Goal: Information Seeking & Learning: Learn about a topic

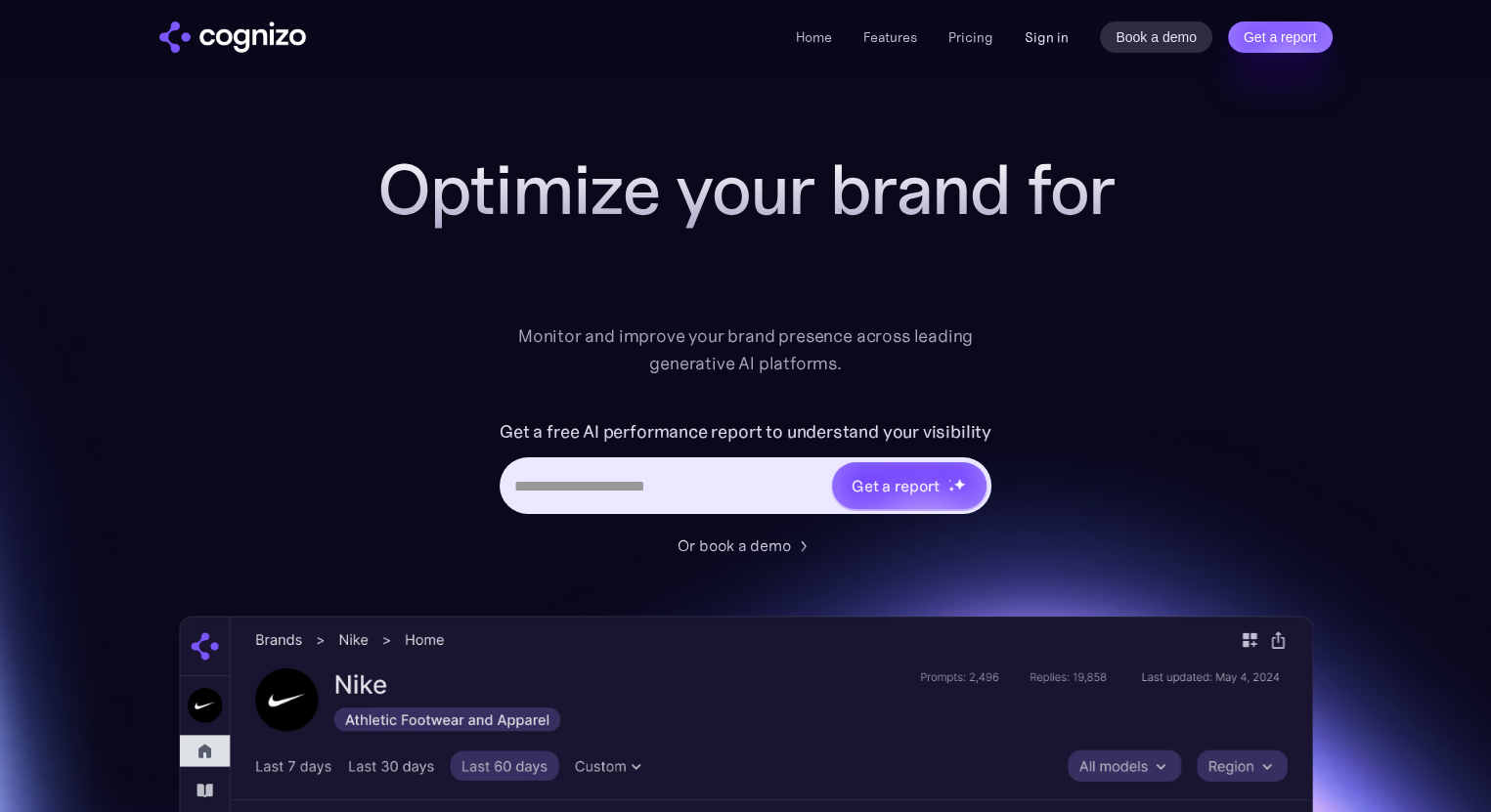
click at [1063, 37] on link "Sign in" at bounding box center [1047, 37] width 44 height 24
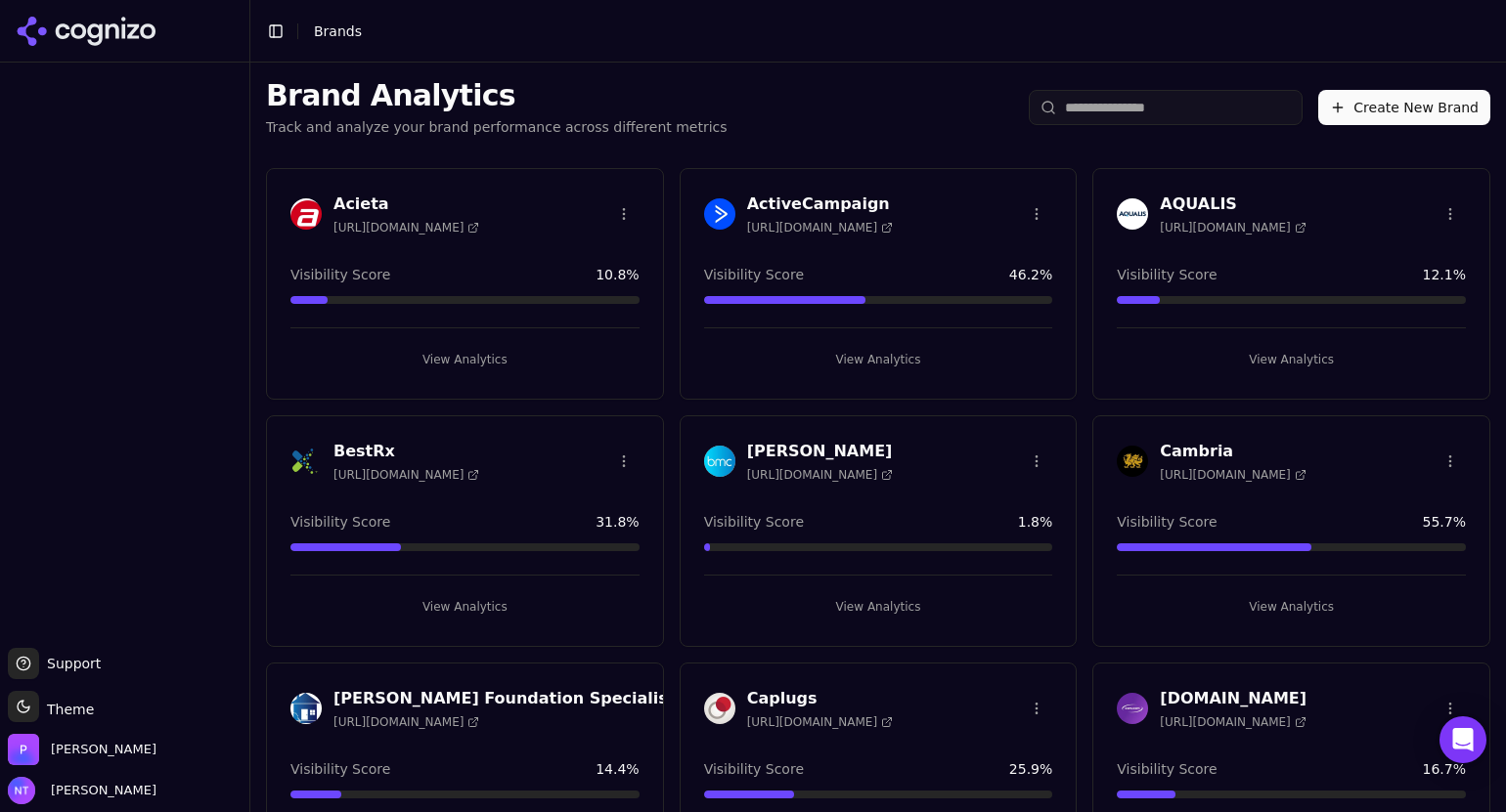
click at [1188, 200] on h3 "AQUALIS" at bounding box center [1233, 204] width 146 height 24
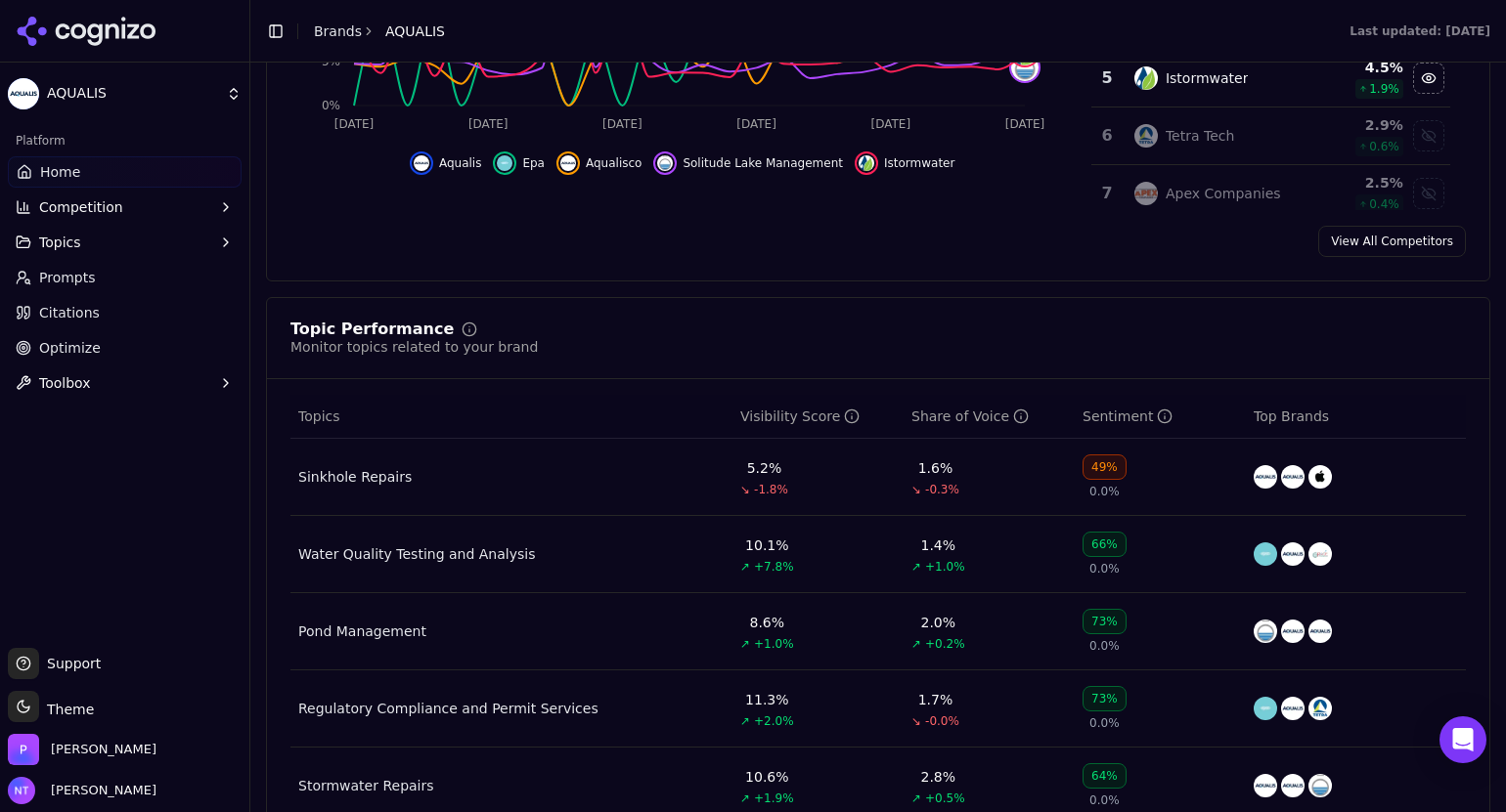
scroll to position [583, 0]
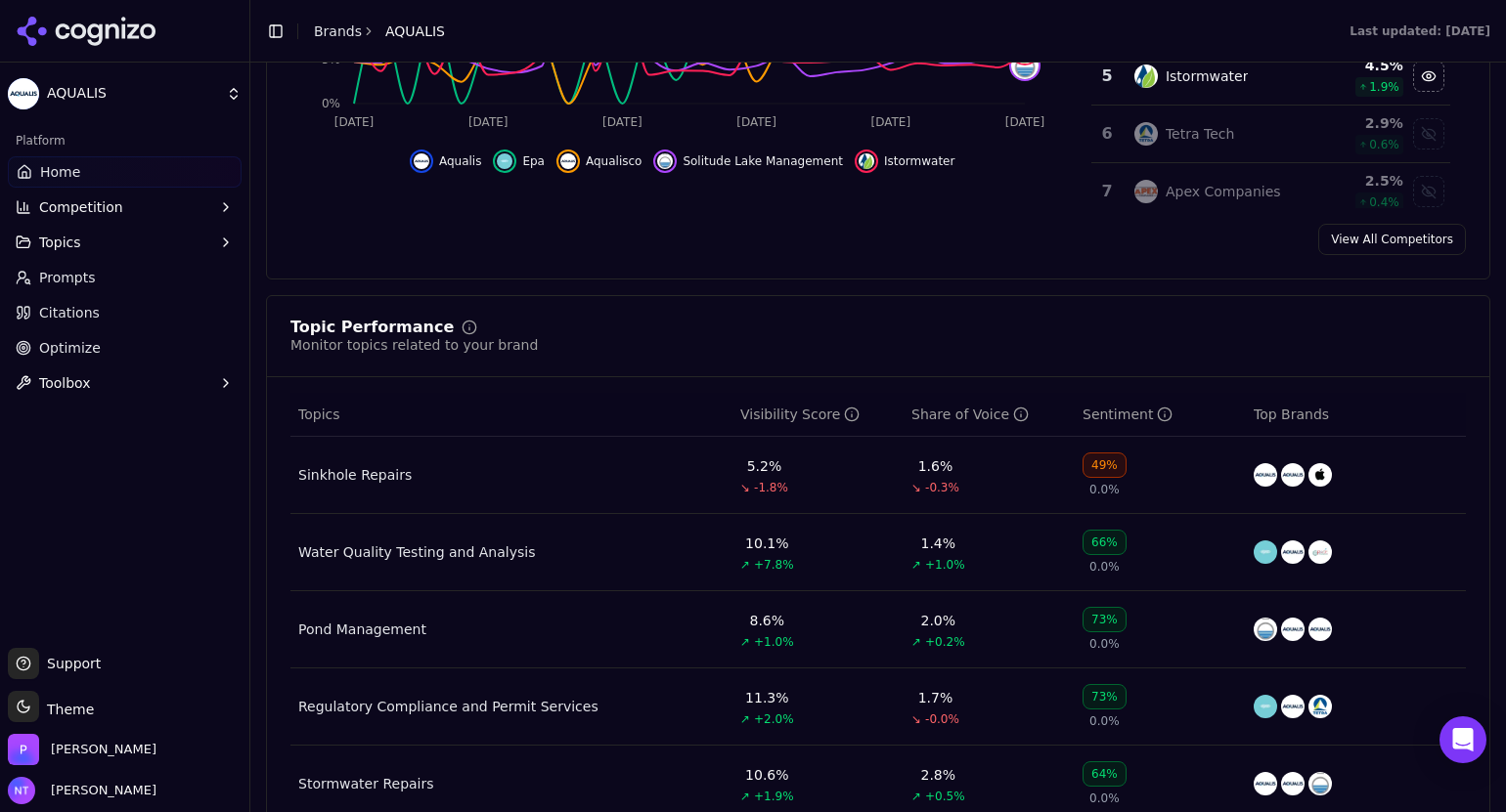
click at [1085, 460] on div "49%" at bounding box center [1104, 466] width 44 height 26
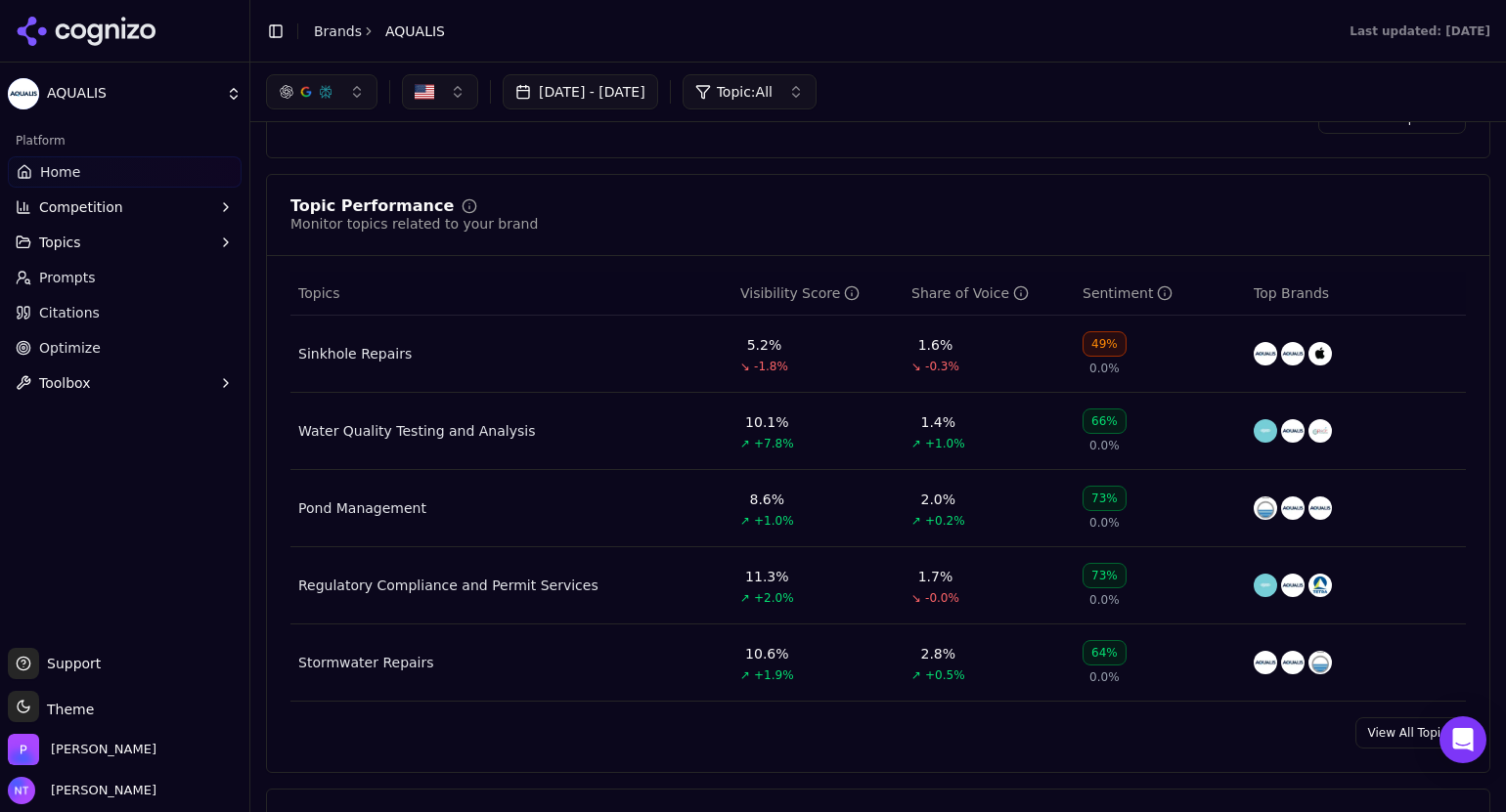
scroll to position [703, 0]
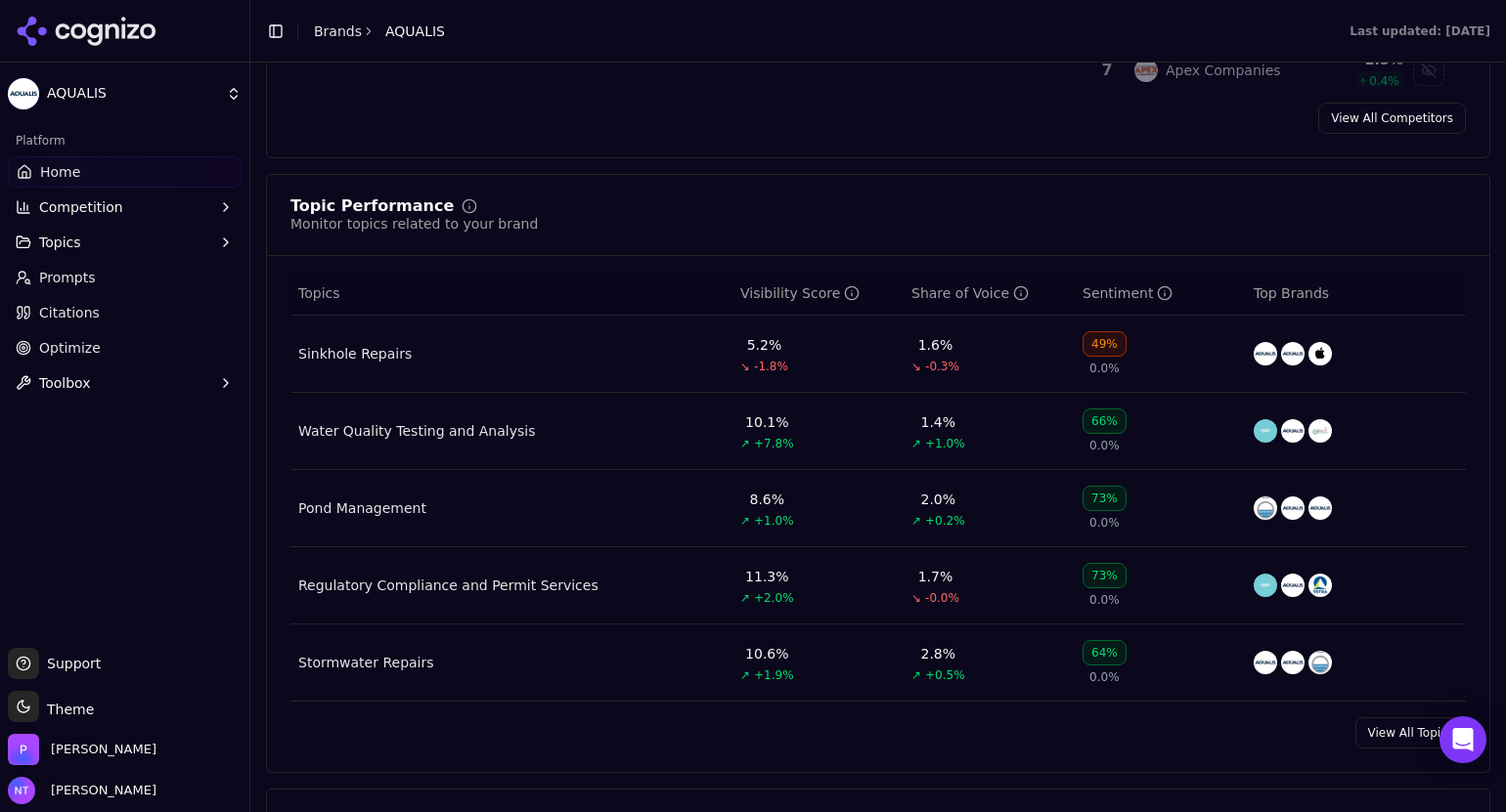
click at [369, 349] on div "Sinkhole Repairs" at bounding box center [354, 354] width 113 height 20
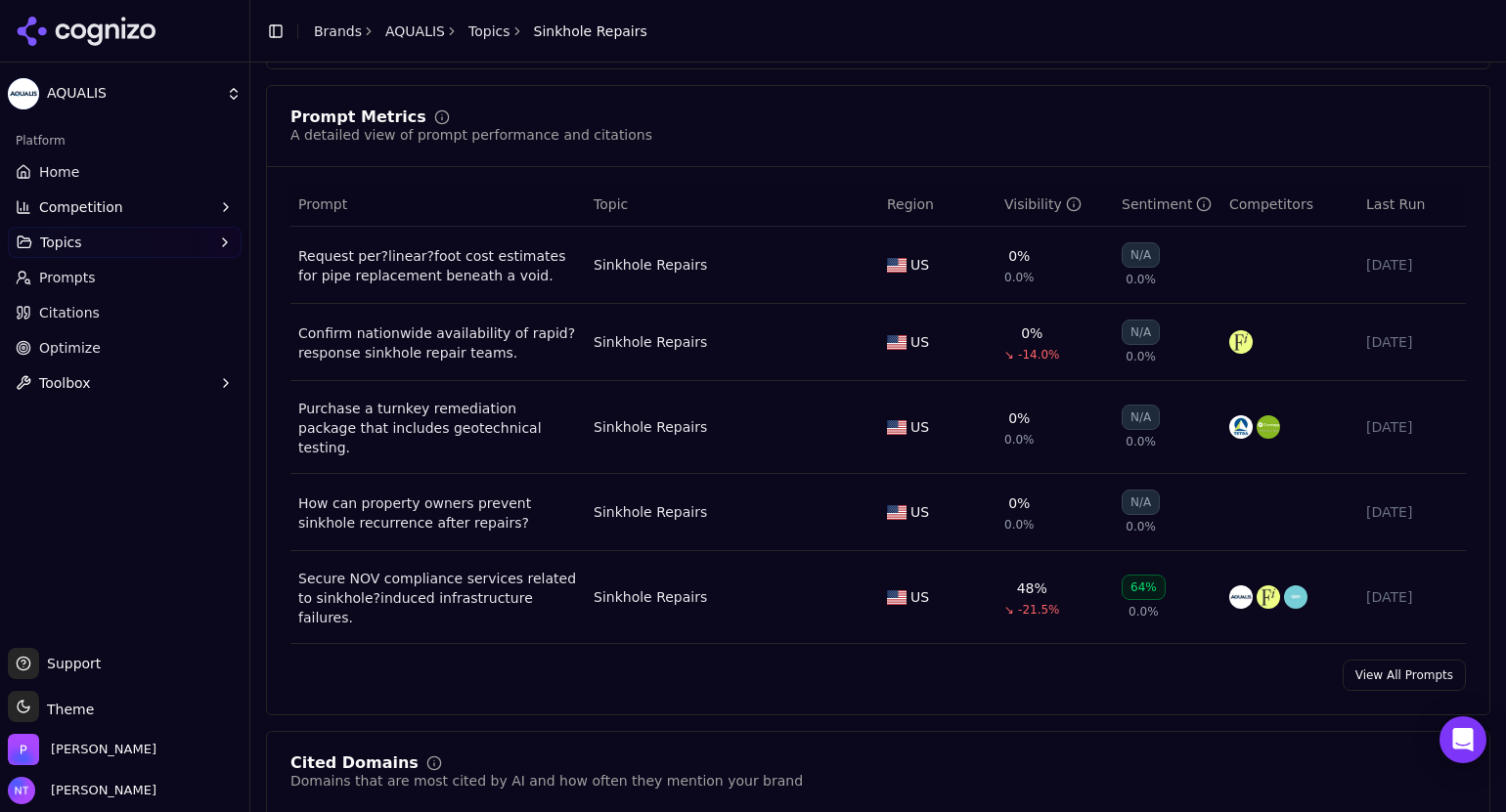
scroll to position [683, 0]
click at [451, 576] on div "Secure NOV compliance services related to sinkhole?induced infrastructure failu…" at bounding box center [437, 597] width 279 height 58
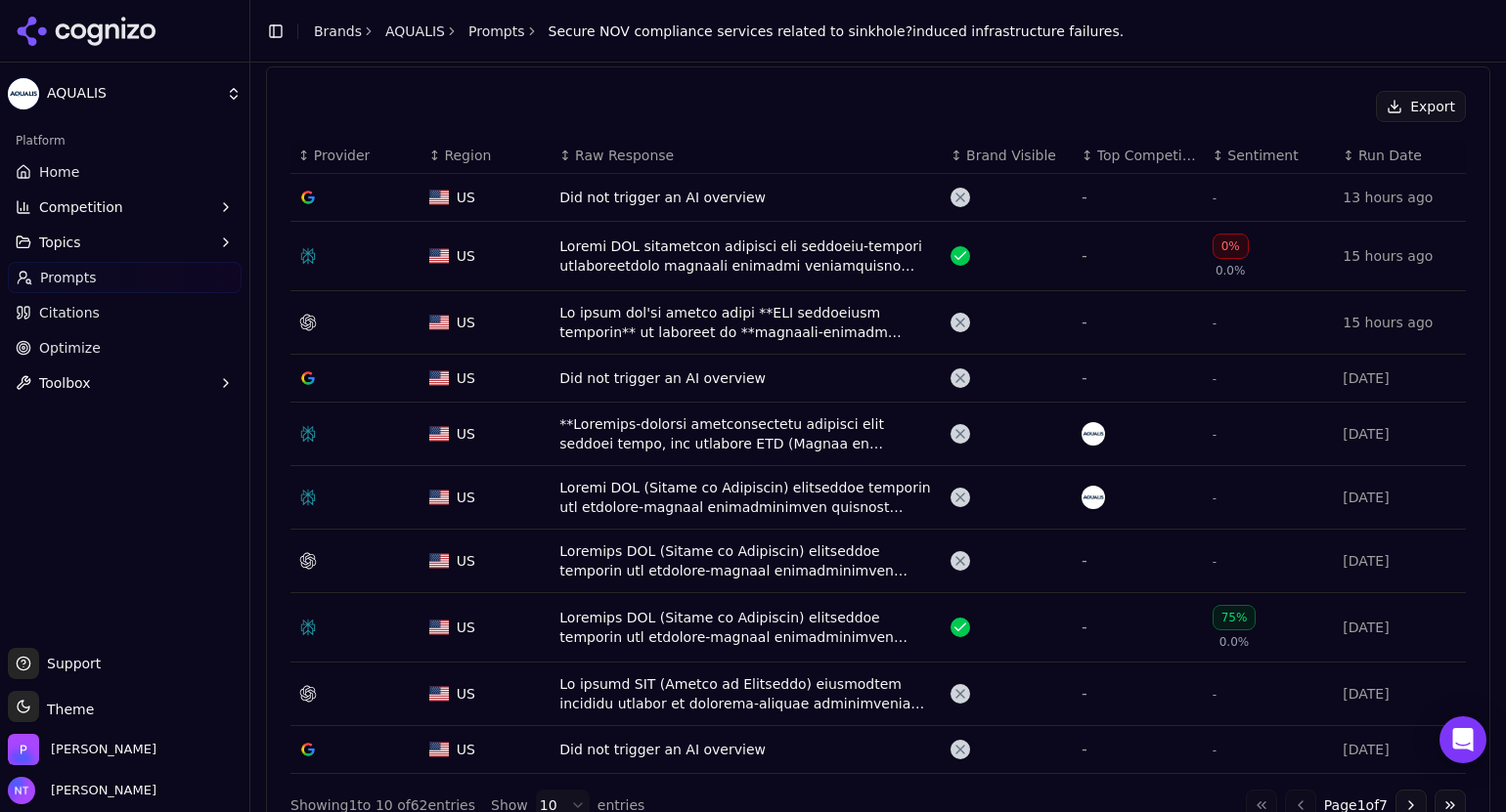
scroll to position [663, 0]
click at [954, 618] on icon "Data table" at bounding box center [960, 626] width 16 height 16
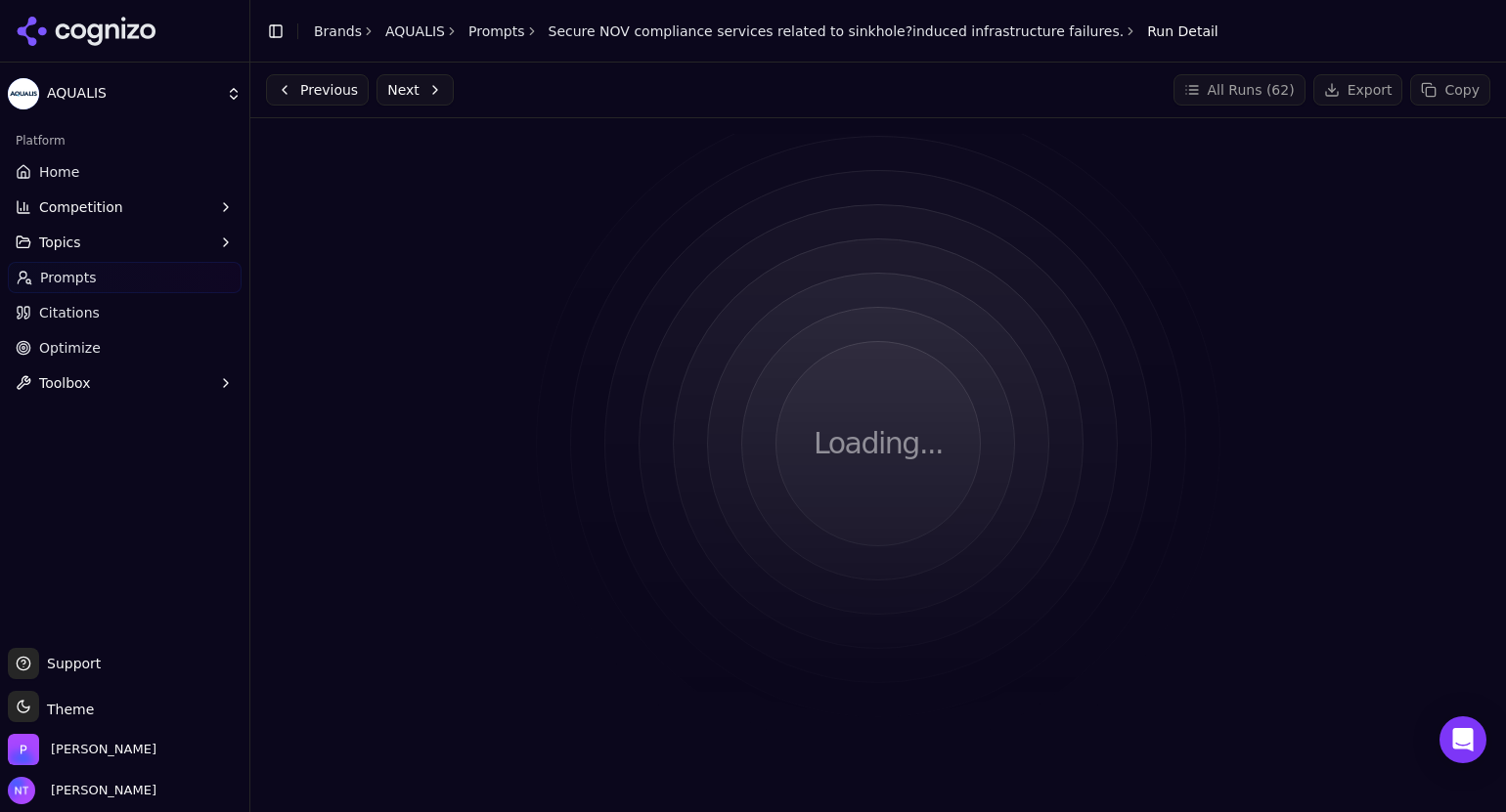
click at [749, 632] on div "Loading..." at bounding box center [878, 444] width 1225 height 620
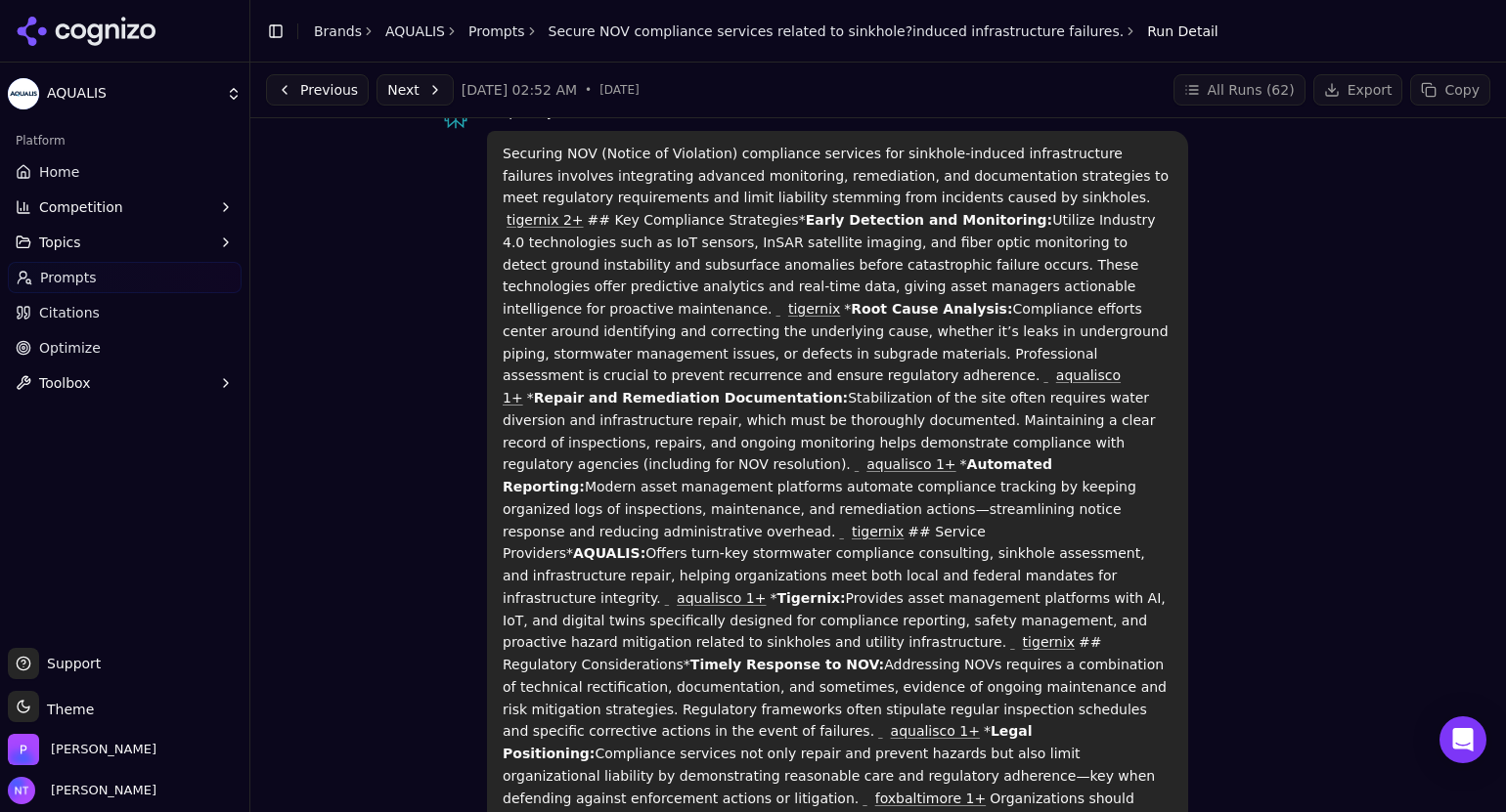
scroll to position [102, 0]
click at [584, 214] on link "tigernix 2+" at bounding box center [545, 222] width 77 height 16
click at [751, 370] on link "aqualisco 1+" at bounding box center [811, 389] width 618 height 38
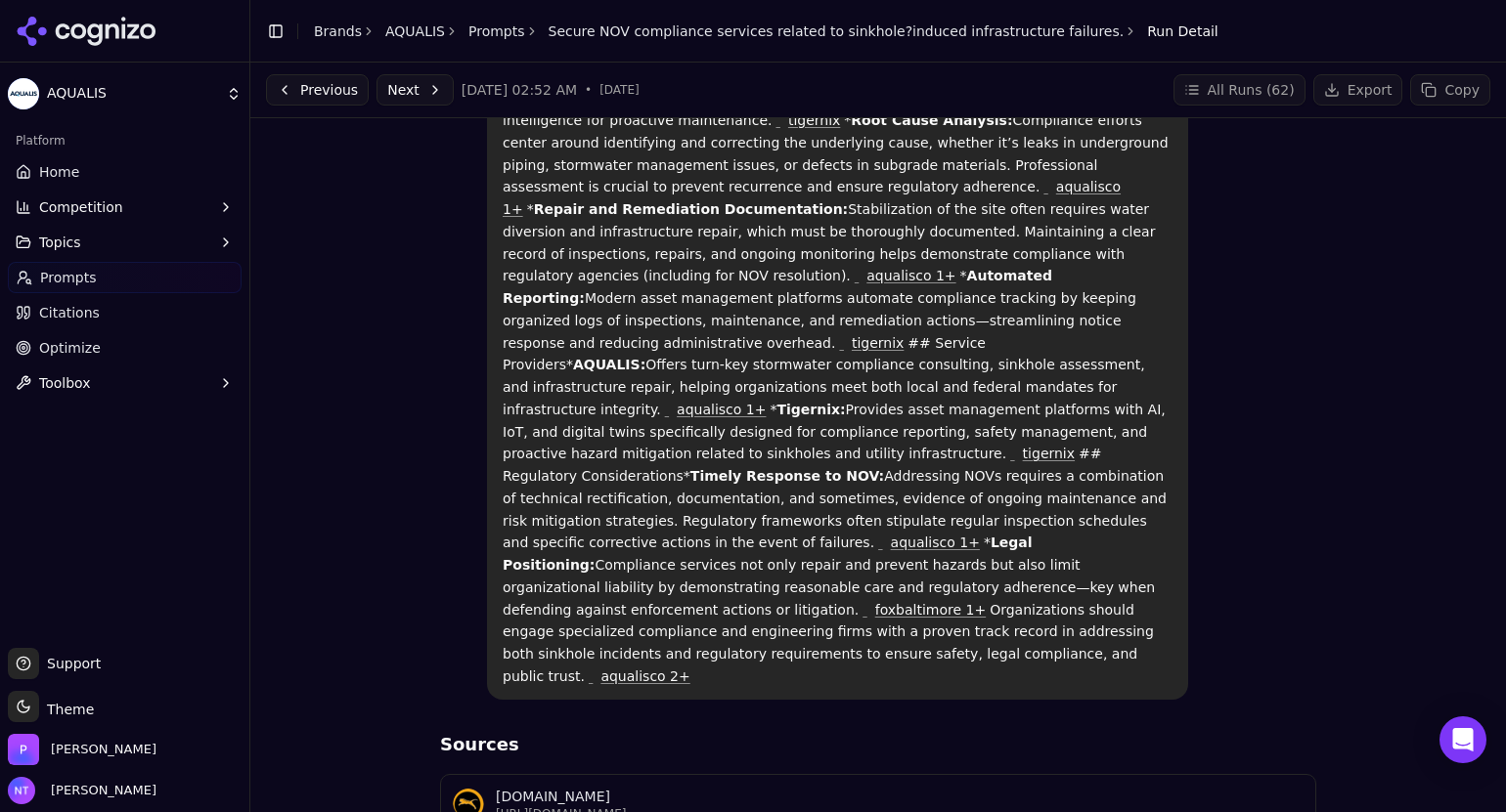
scroll to position [0, 0]
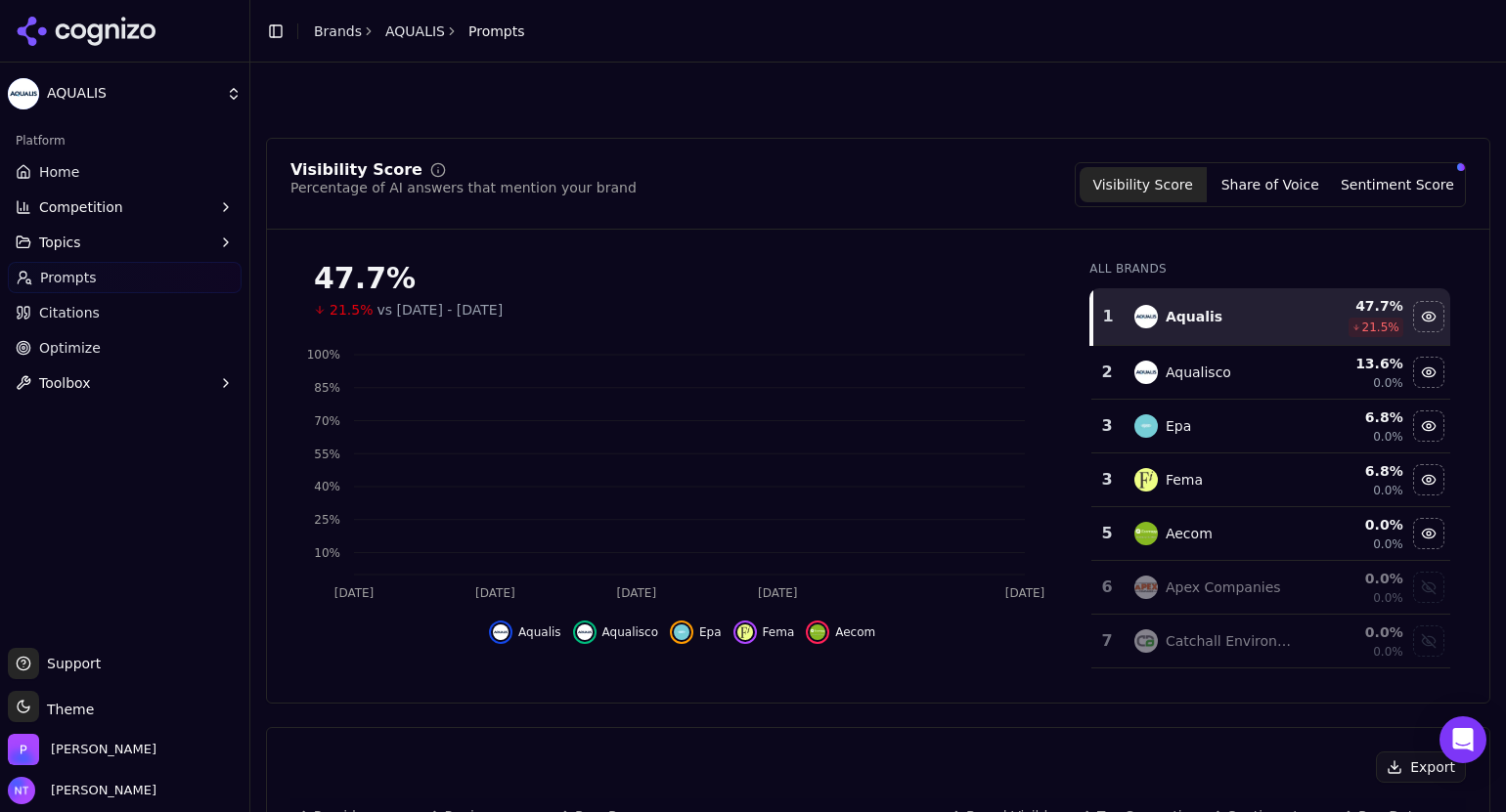
scroll to position [722, 0]
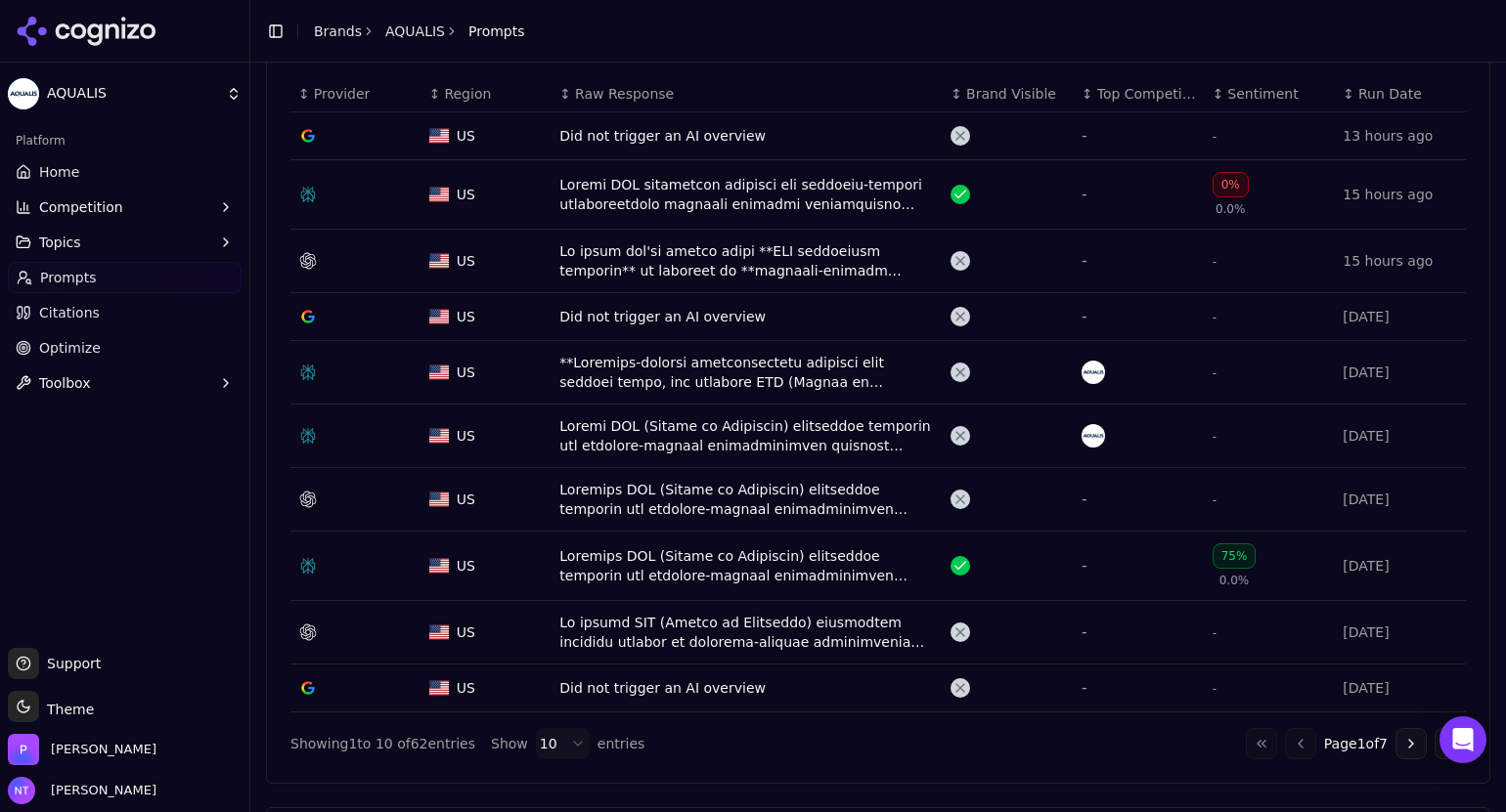
click at [723, 418] on div "Data table" at bounding box center [747, 436] width 376 height 39
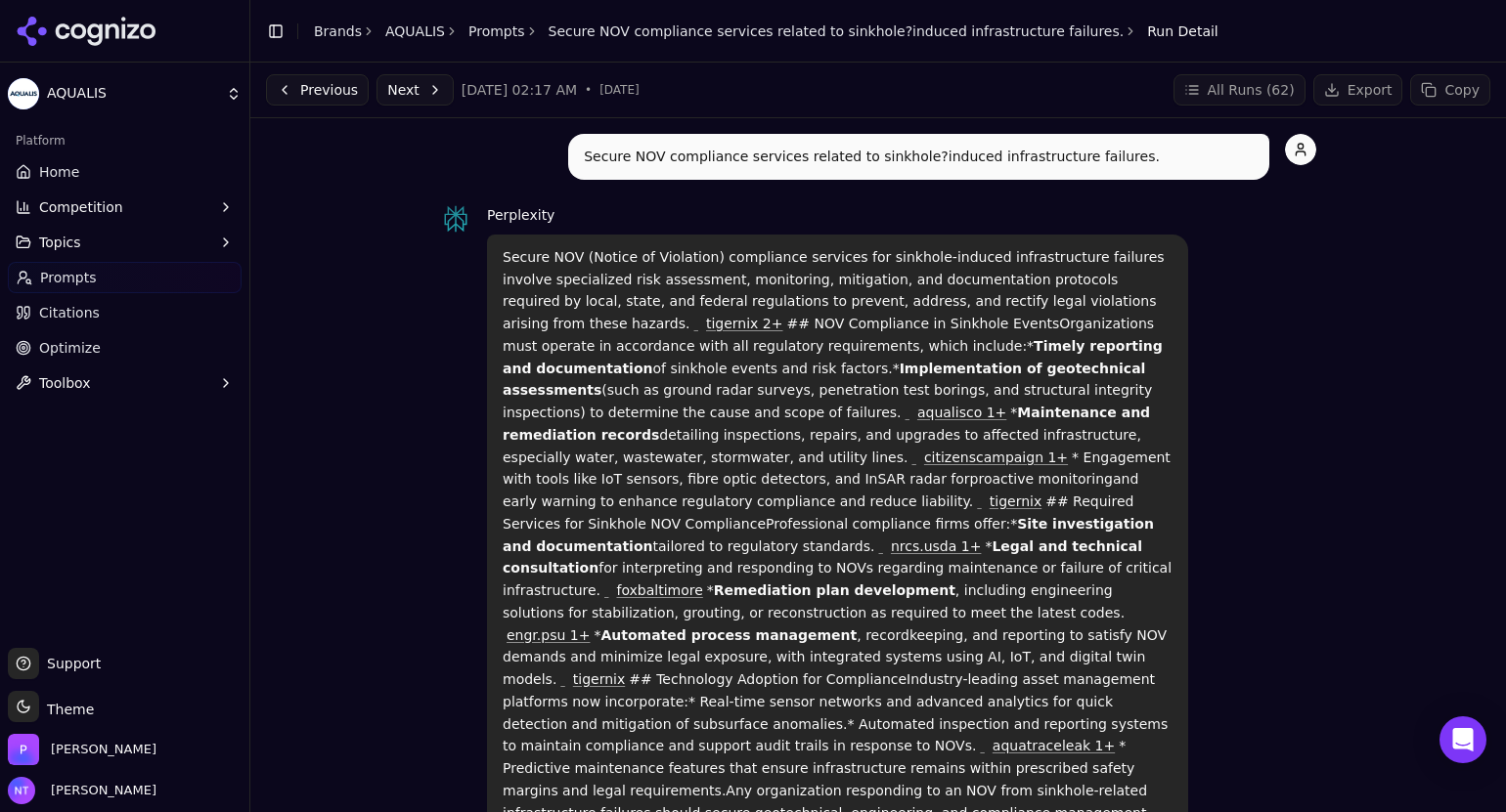
click at [997, 405] on link "aqualisco 1+" at bounding box center [962, 412] width 89 height 16
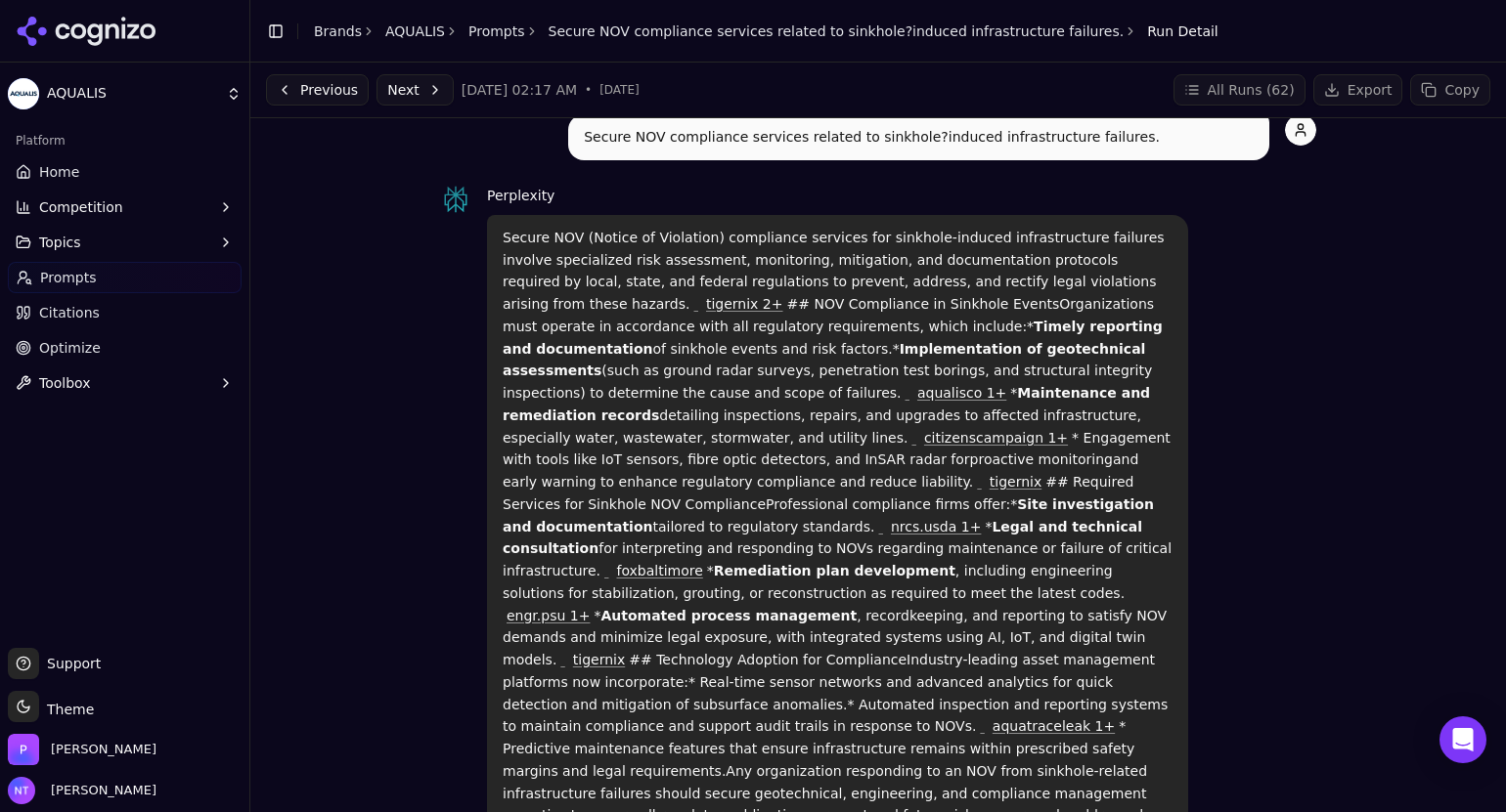
scroll to position [49, 0]
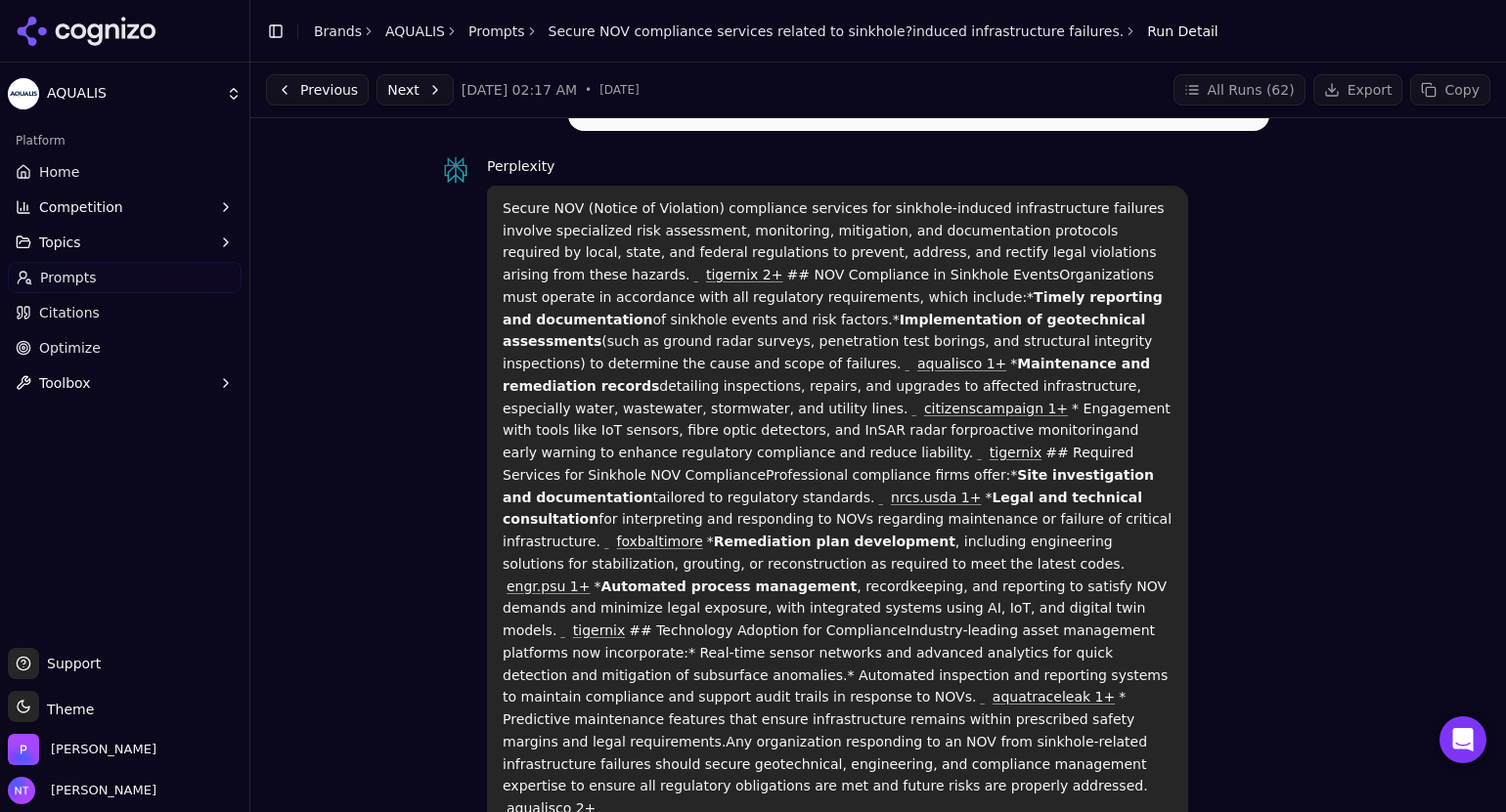
click at [554, 801] on link "aqualisco 2+" at bounding box center [551, 809] width 89 height 16
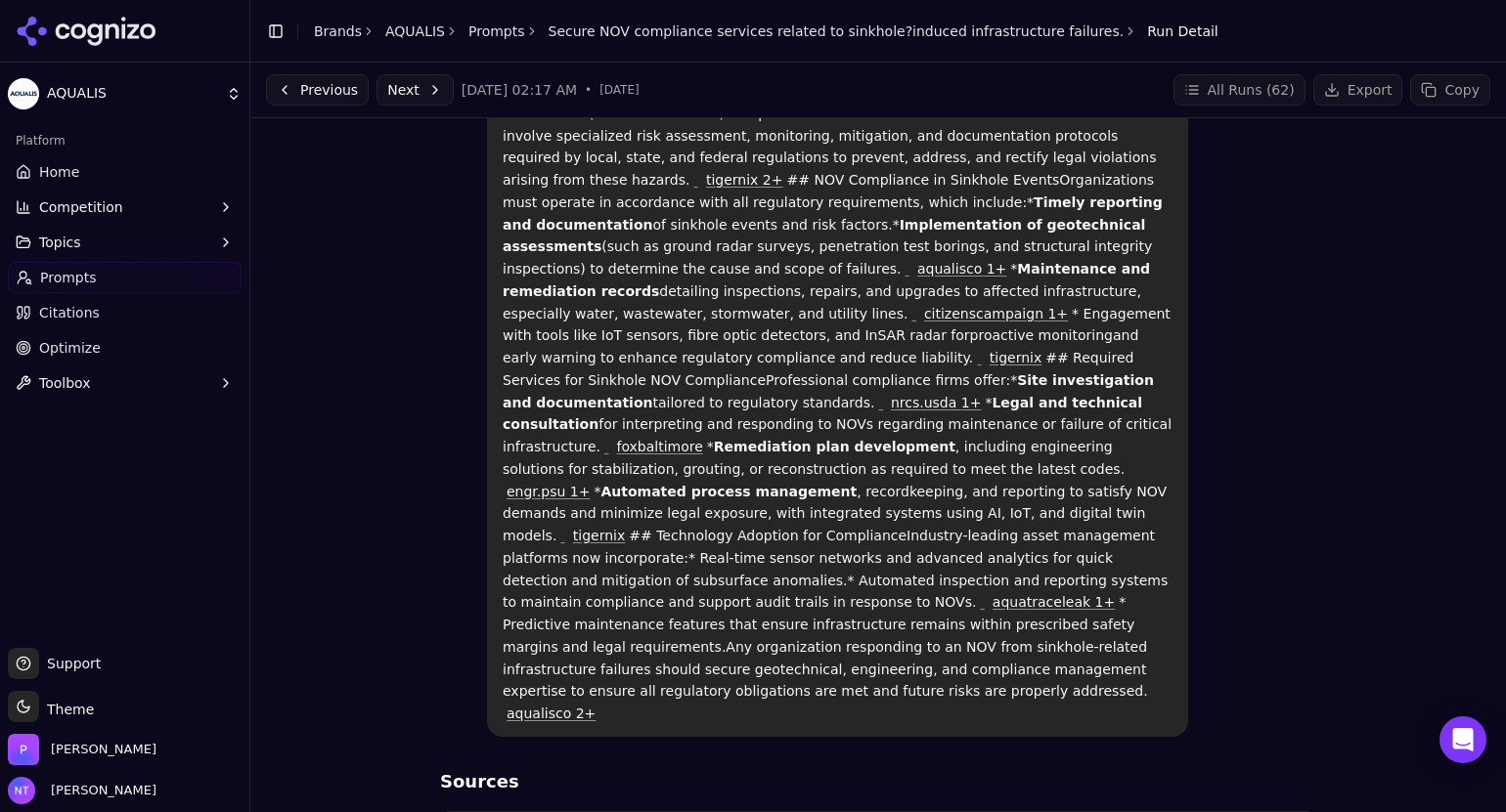
scroll to position [0, 0]
